Goal: Information Seeking & Learning: Learn about a topic

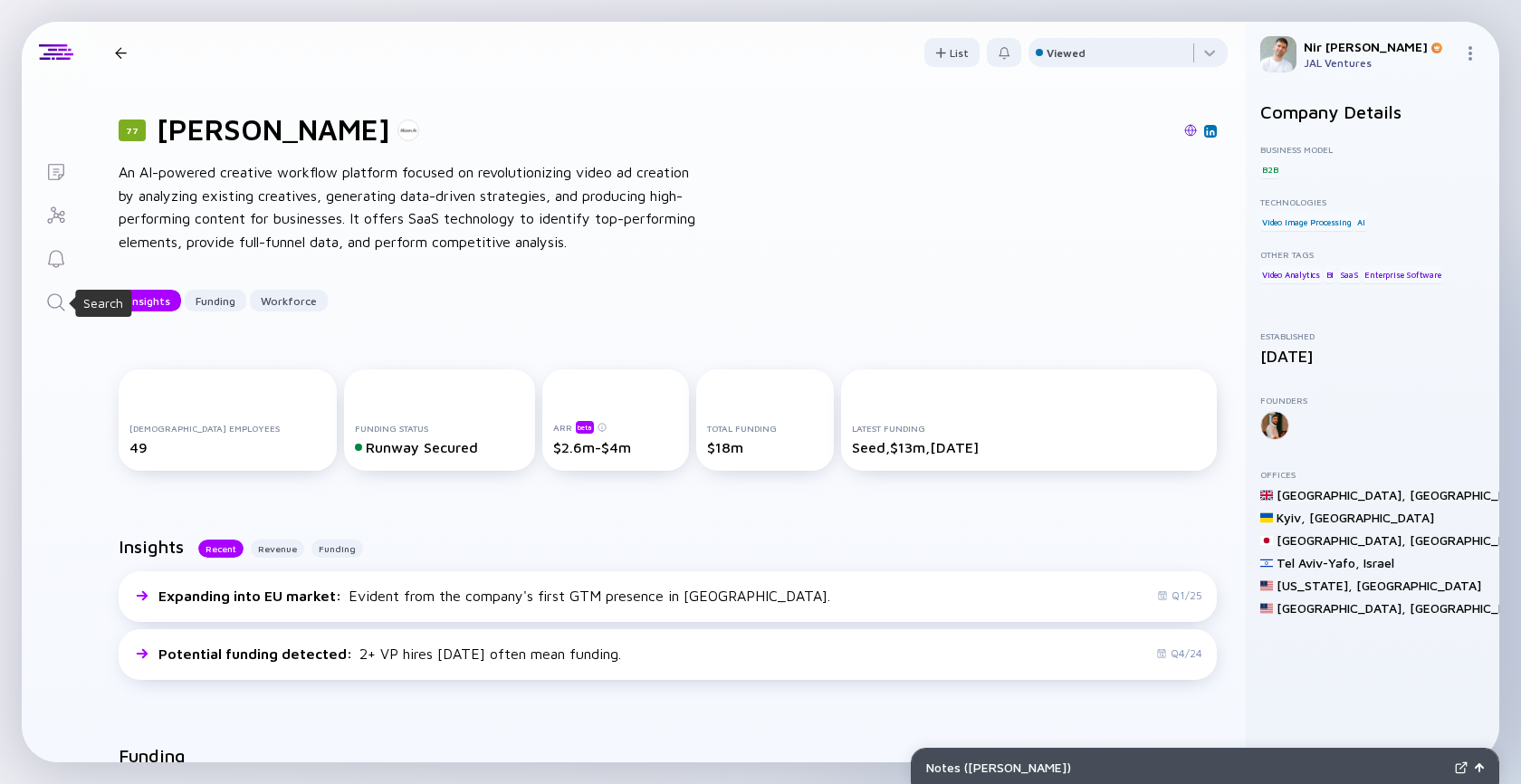
click at [65, 305] on icon "Search" at bounding box center [56, 303] width 22 height 22
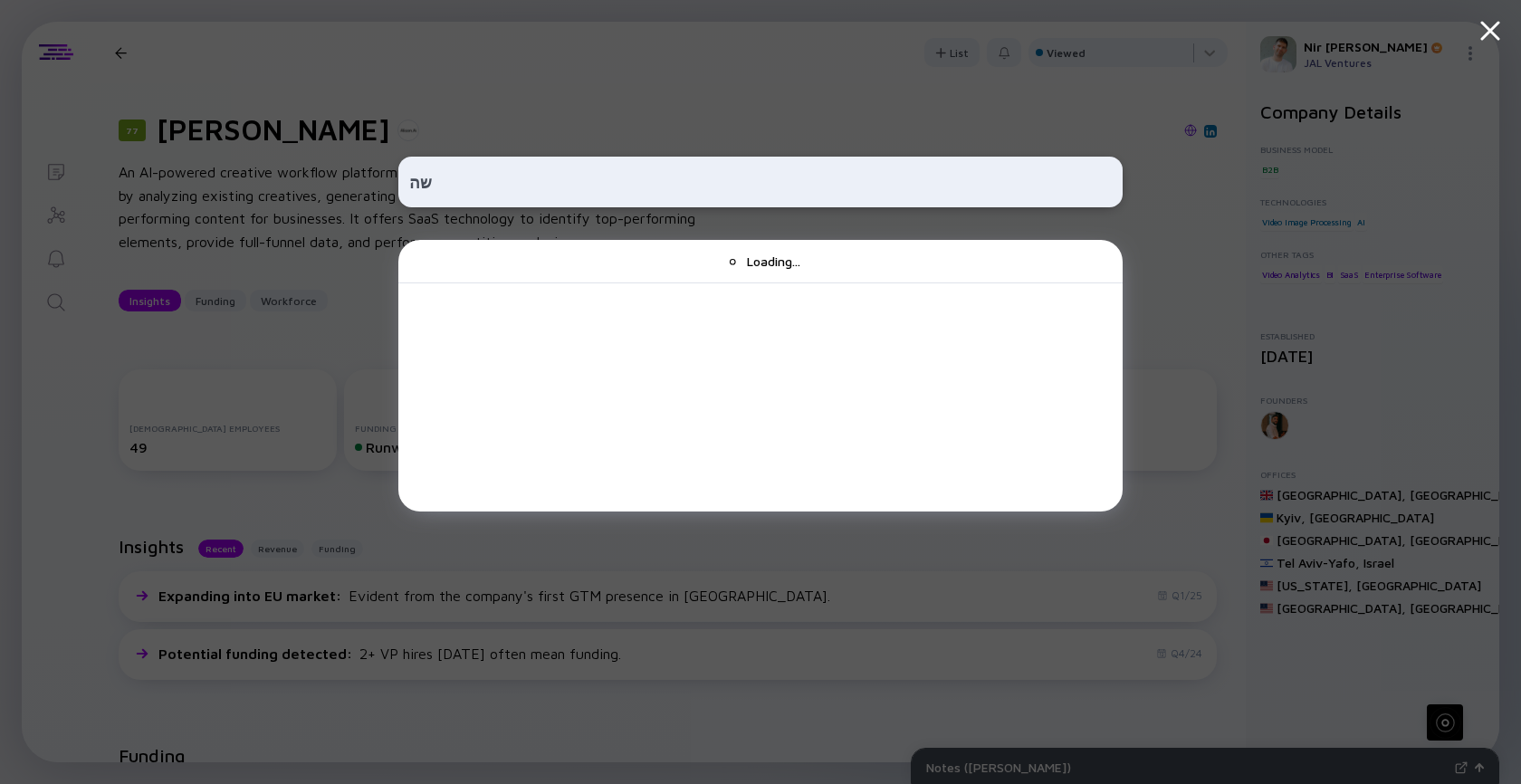
type input "ש"
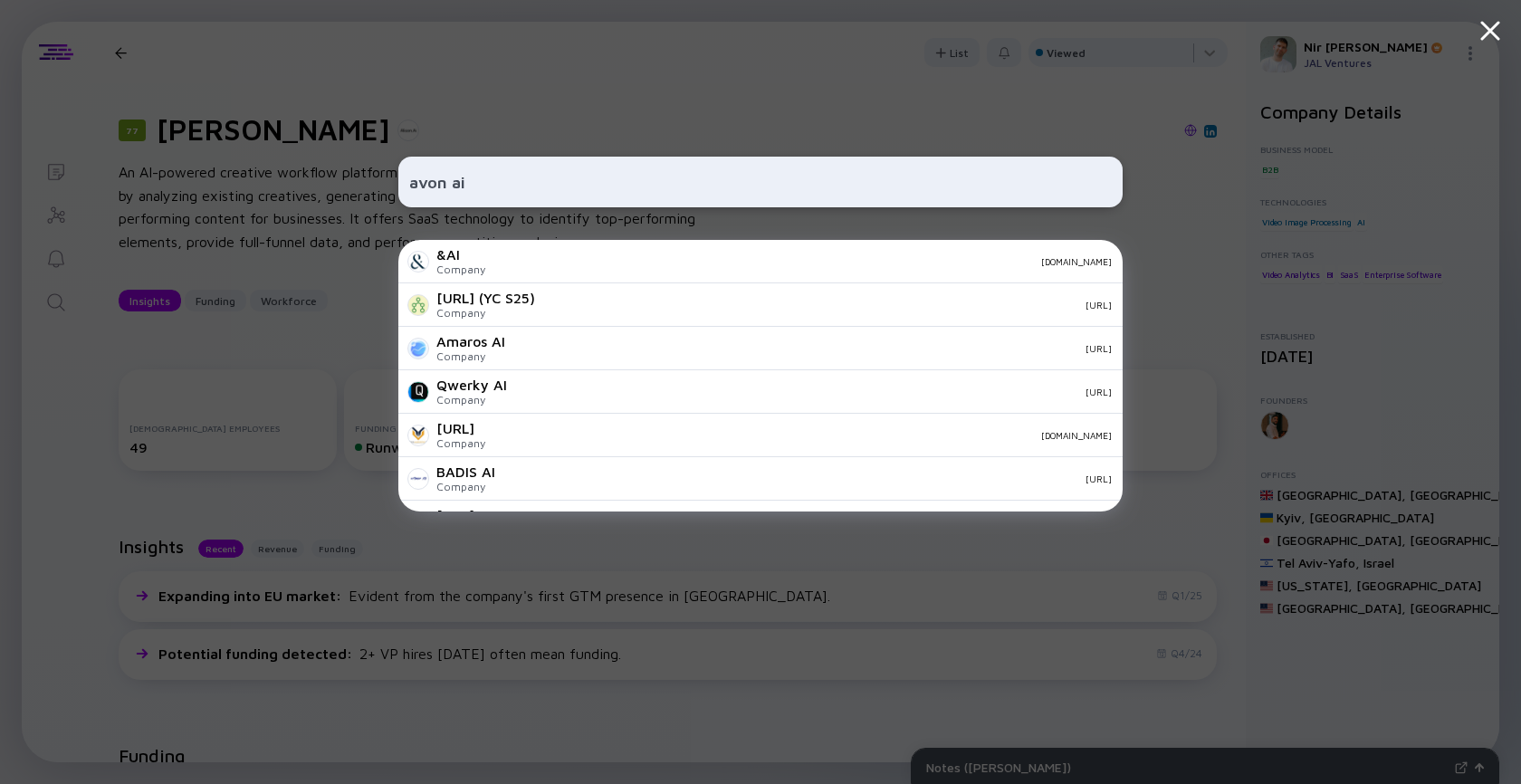
type input "avon ai"
click at [314, 384] on div "avon ai &AI Company [DOMAIN_NAME] [URL] (YC S25) Company [URL] Amaros AI Compan…" at bounding box center [760, 392] width 1521 height 784
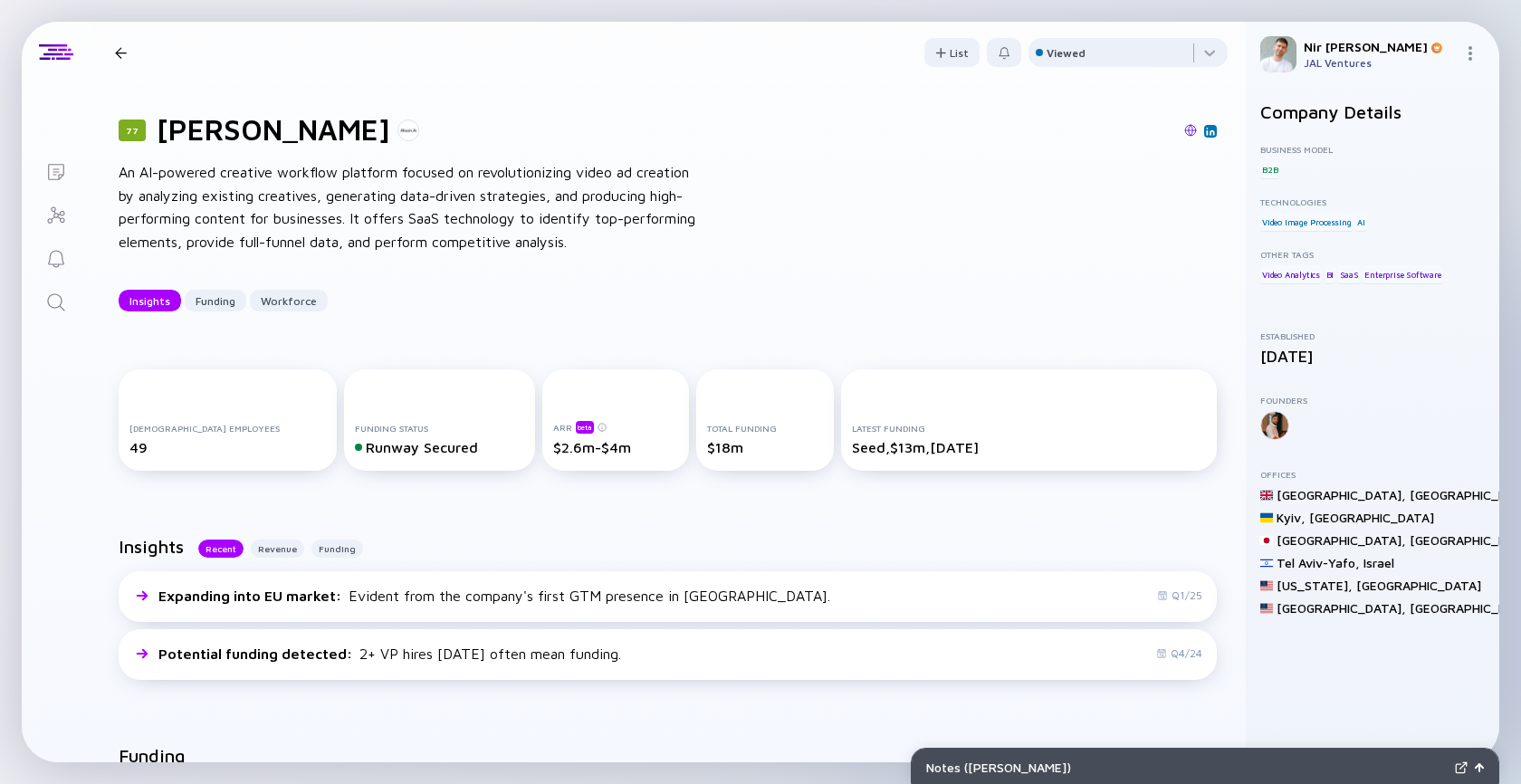
click at [58, 303] on icon "Search" at bounding box center [56, 303] width 22 height 22
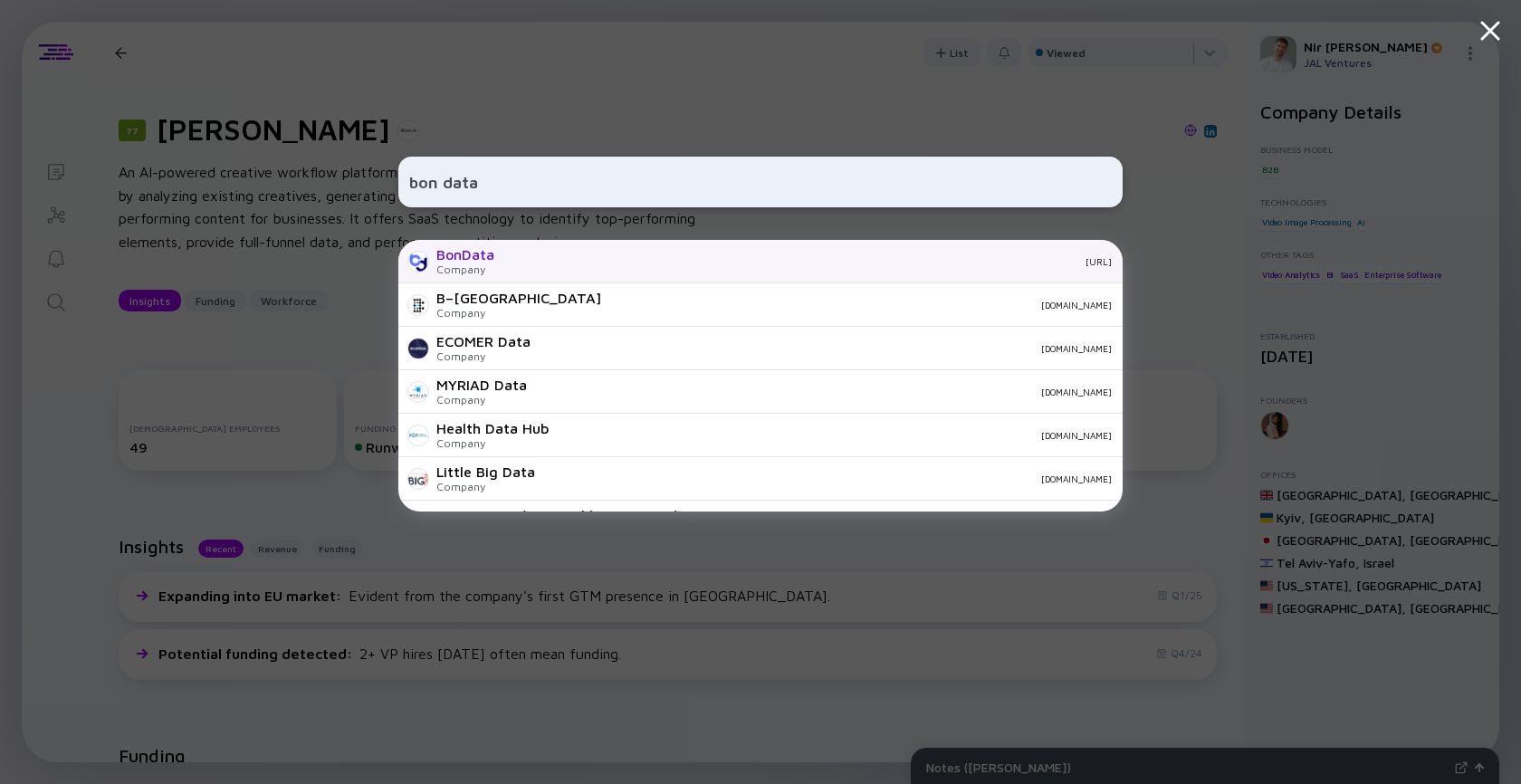
type input "bon data"
click at [520, 268] on div "BonData Company [URL]" at bounding box center [760, 262] width 724 height 44
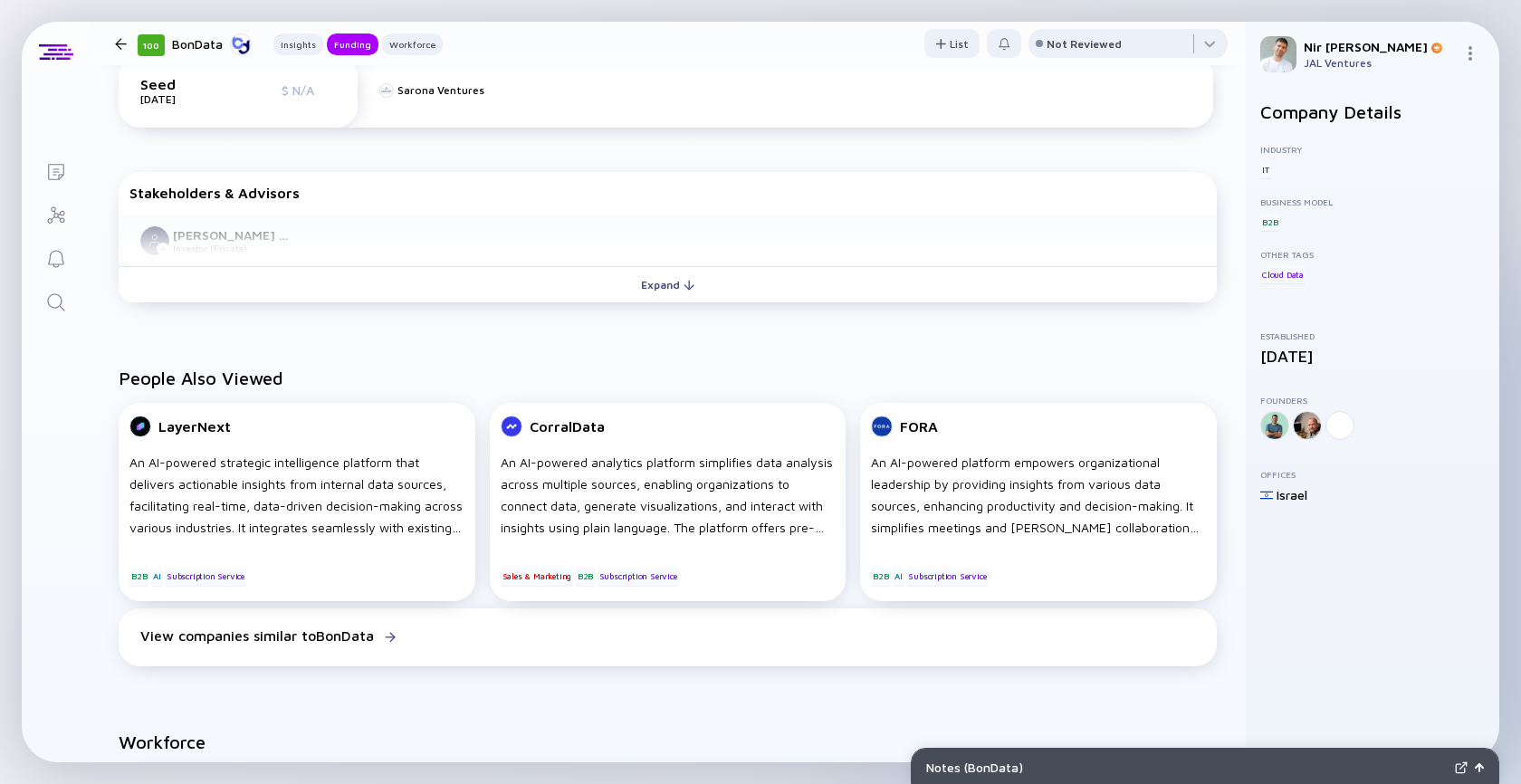
scroll to position [927, 0]
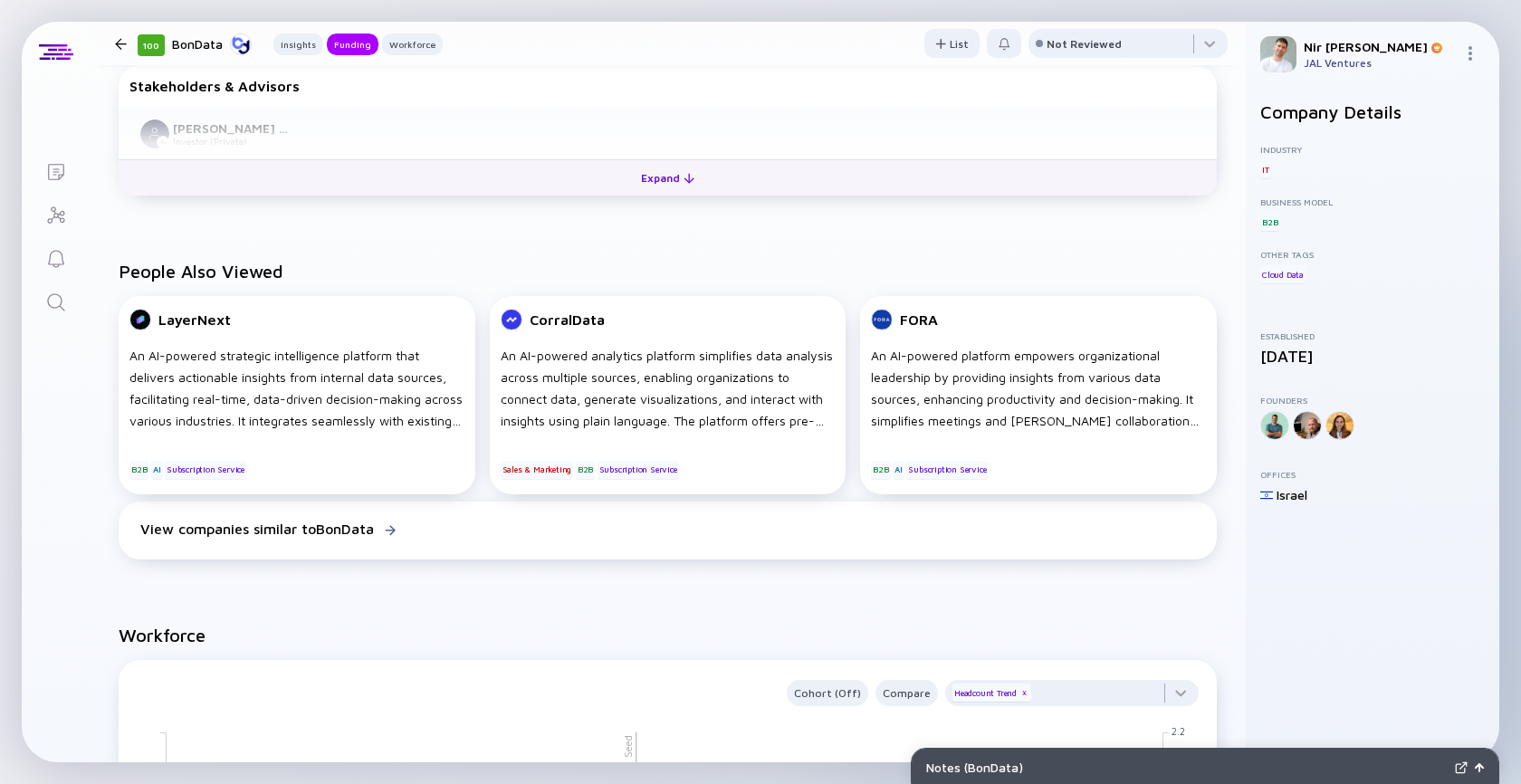
click at [645, 162] on button "Expand" at bounding box center [668, 177] width 1098 height 36
click at [645, 167] on div "Collapse" at bounding box center [668, 177] width 81 height 28
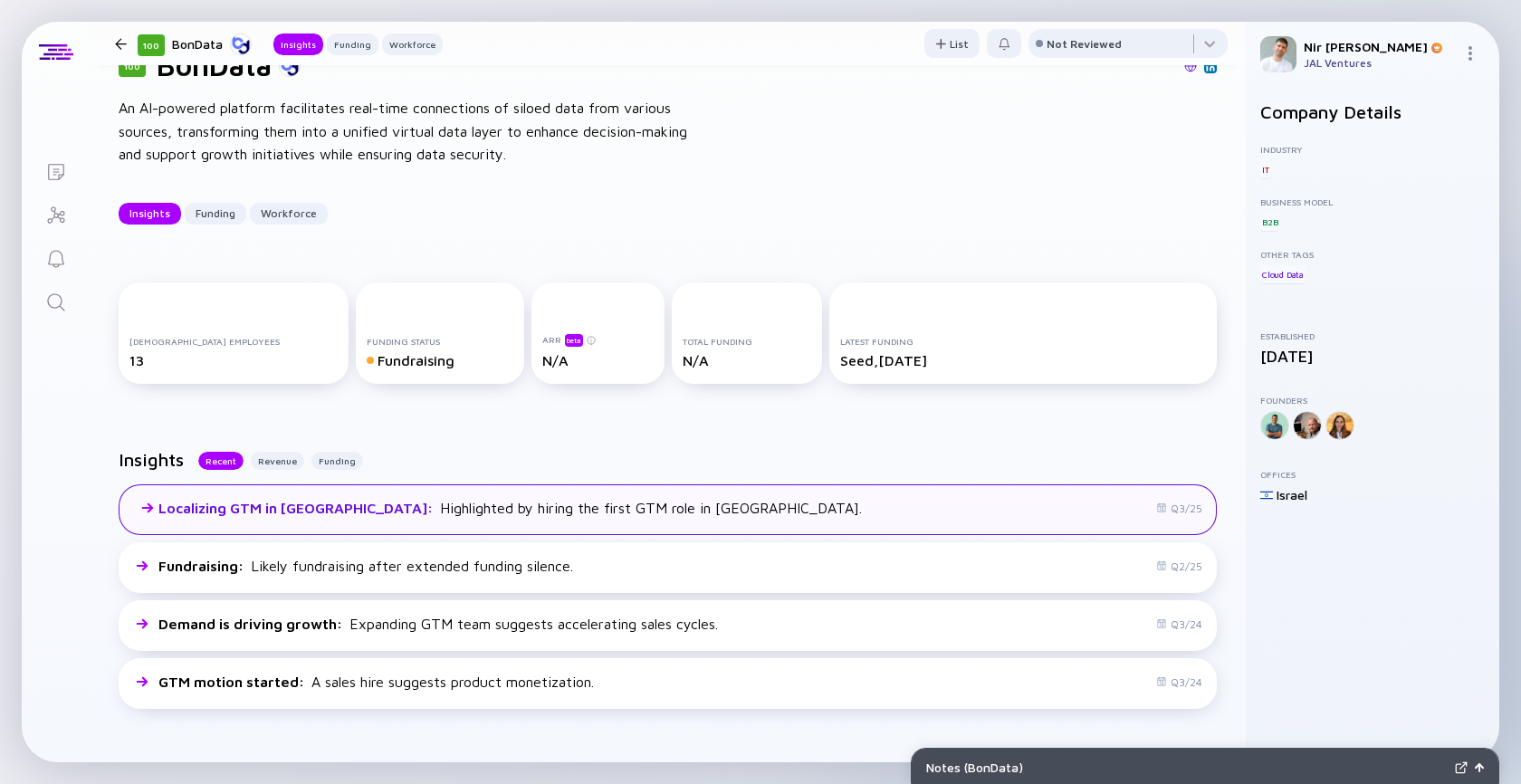
scroll to position [68, 0]
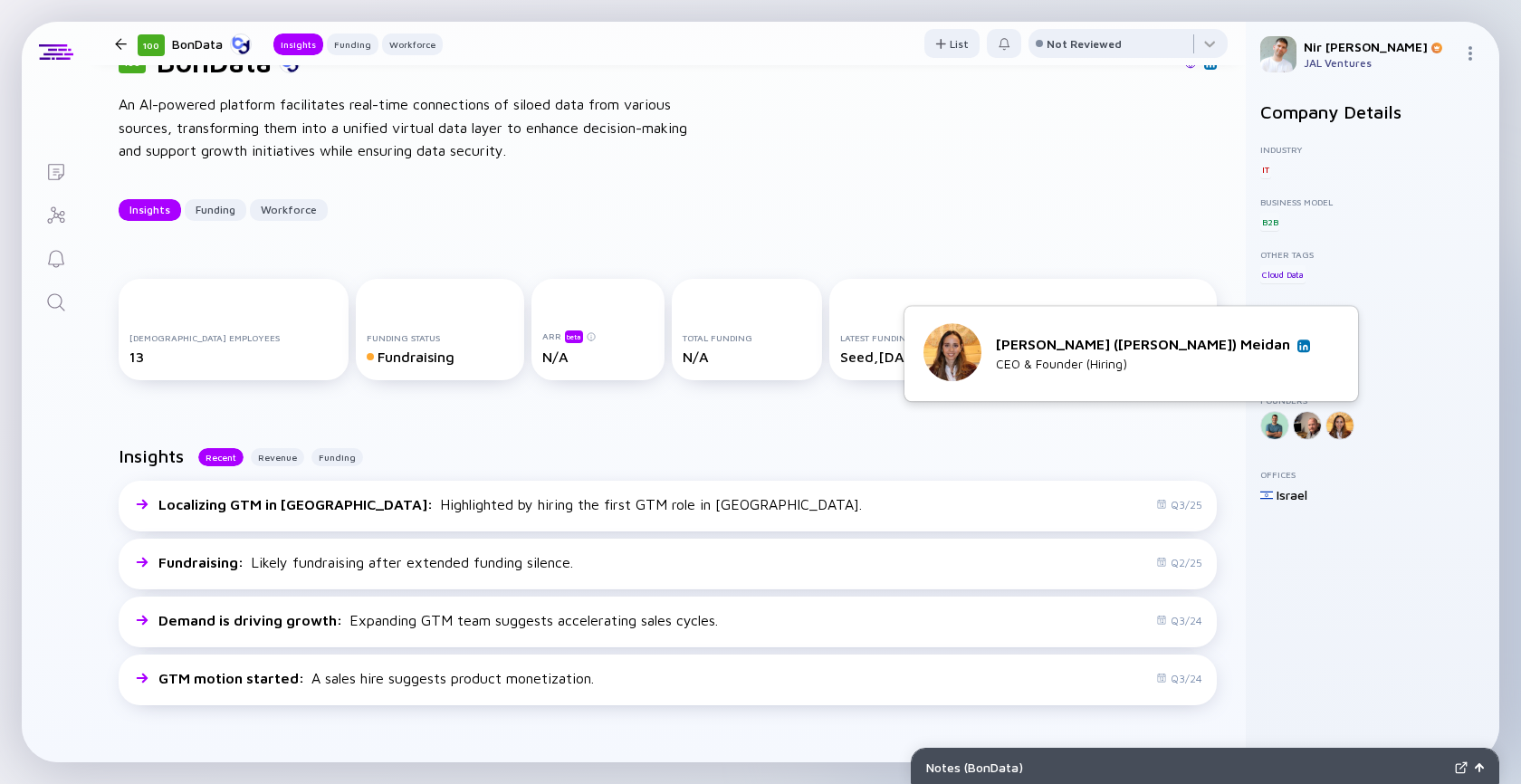
click at [1308, 346] on link at bounding box center [1304, 346] width 13 height 13
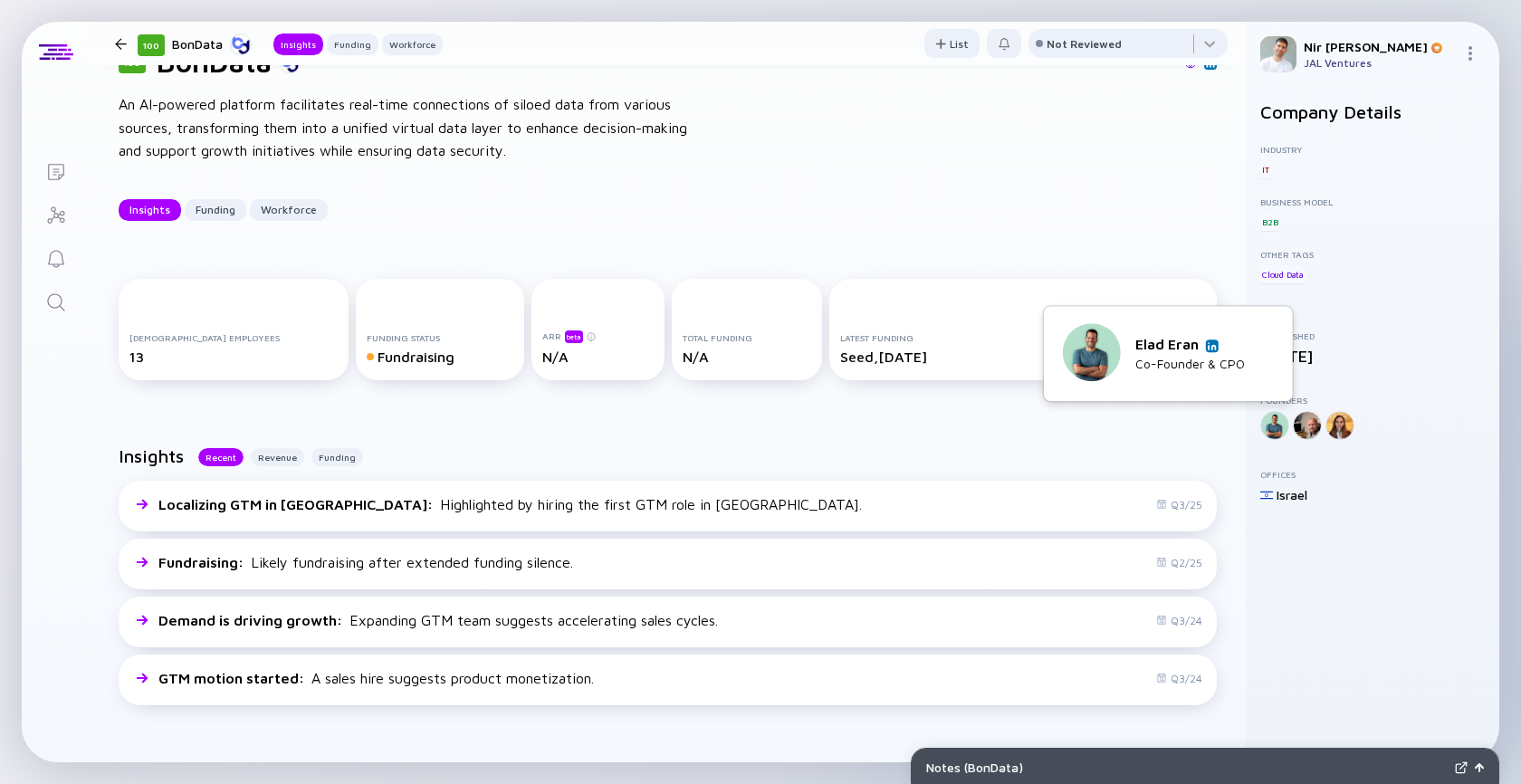
click at [1214, 341] on link at bounding box center [1212, 346] width 13 height 13
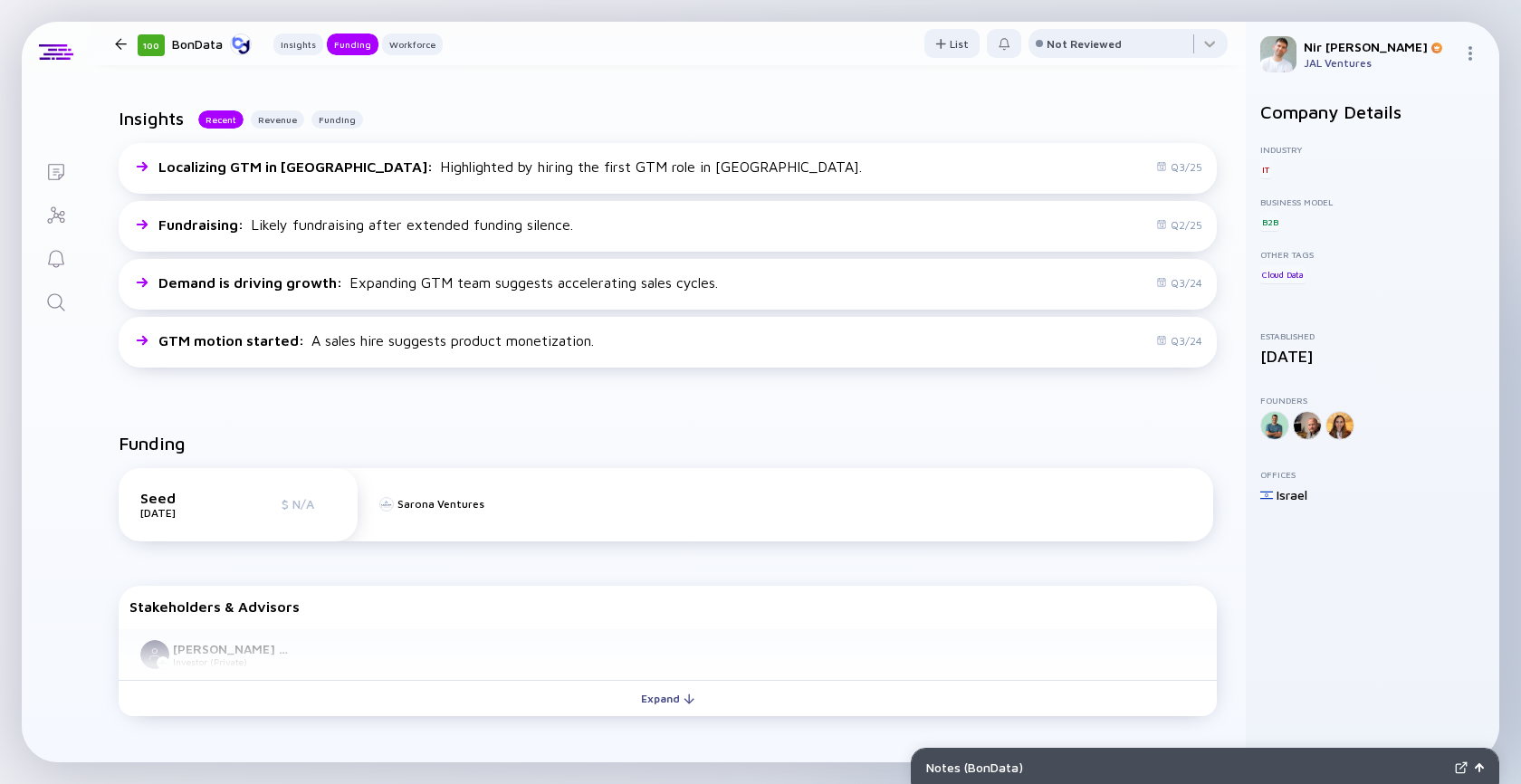
scroll to position [0, 0]
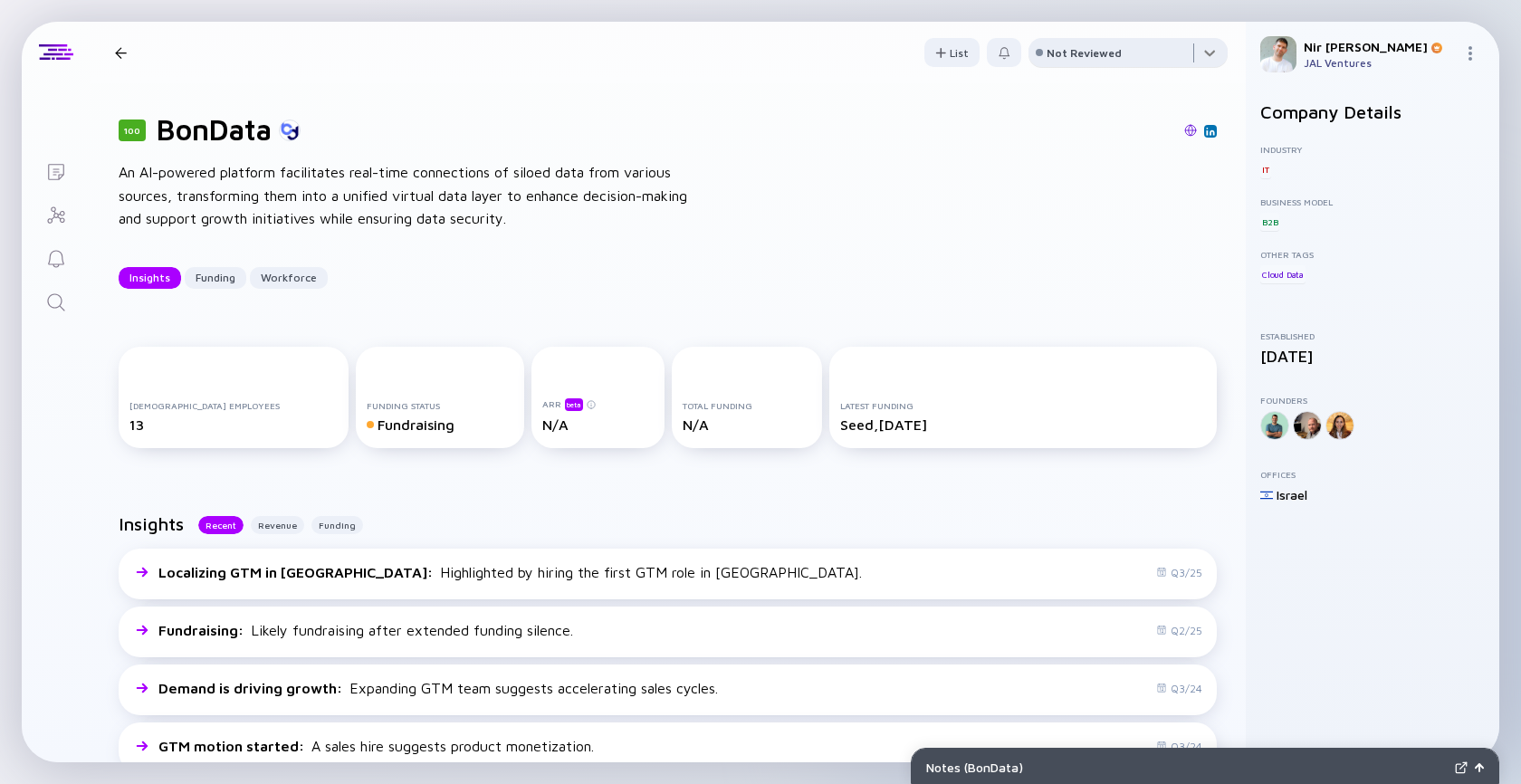
click at [1065, 67] on div at bounding box center [1128, 56] width 199 height 36
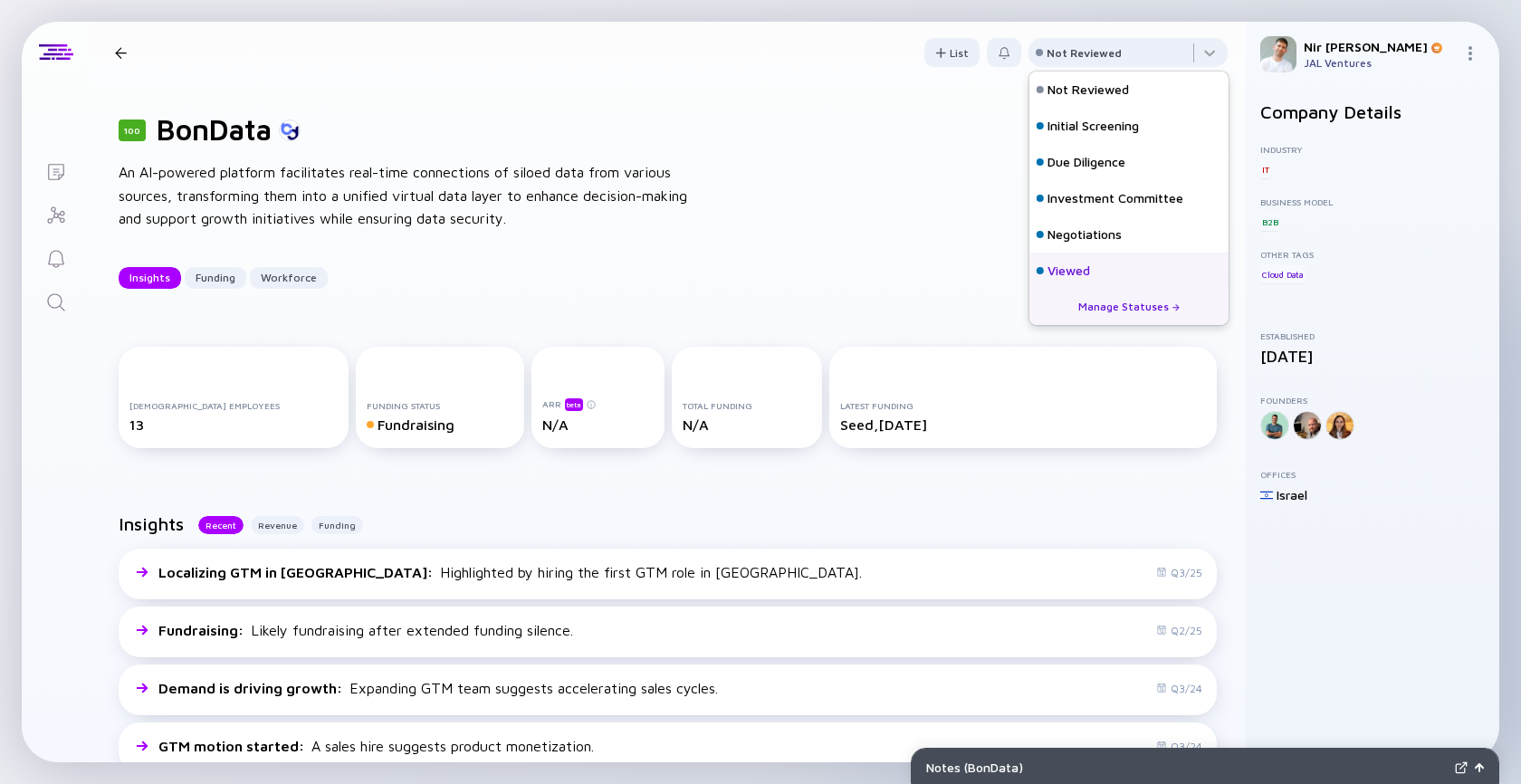
click at [1067, 272] on div "Viewed" at bounding box center [1069, 271] width 43 height 18
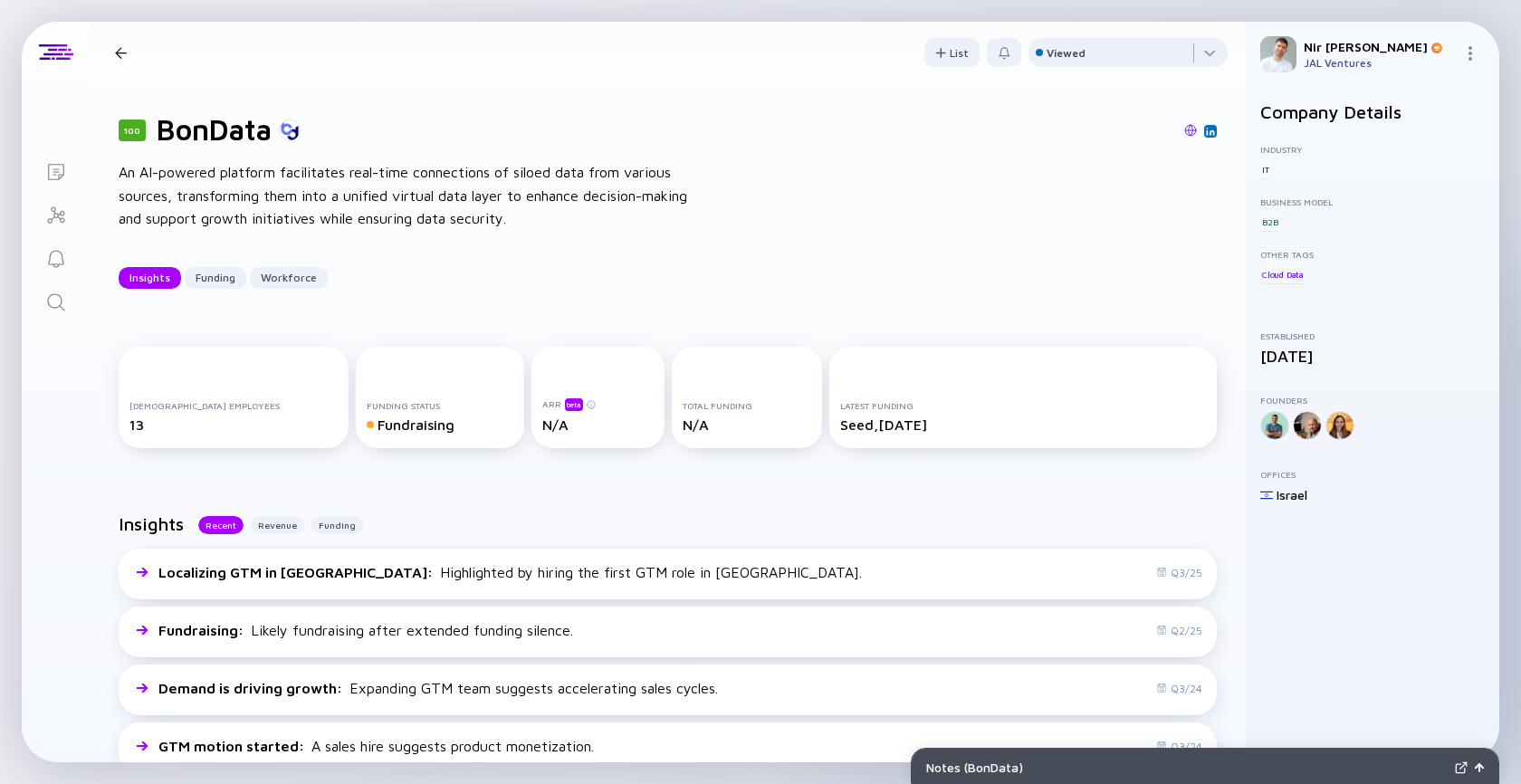
click at [120, 49] on div at bounding box center [121, 53] width 12 height 12
